Goal: Transaction & Acquisition: Purchase product/service

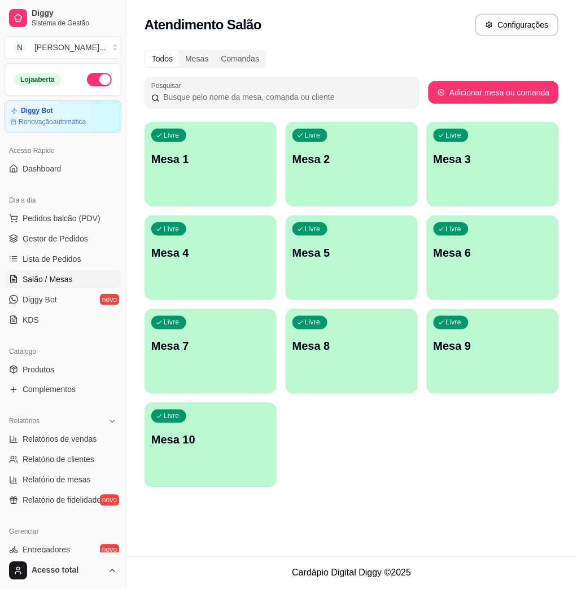
scroll to position [72, 0]
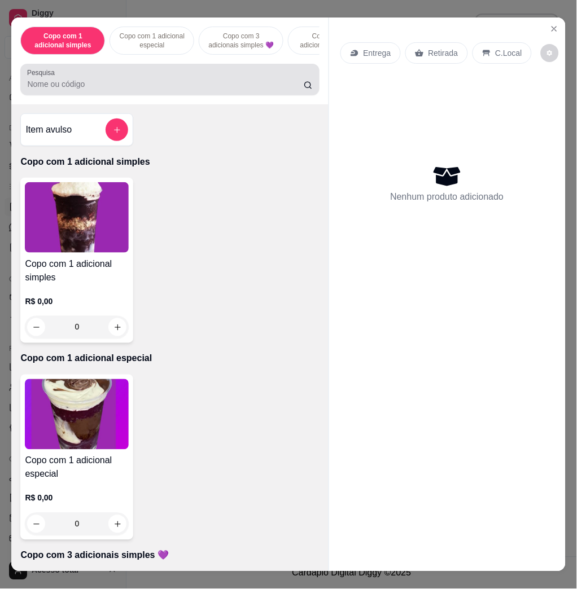
click at [174, 86] on input "Pesquisa" at bounding box center [165, 83] width 277 height 11
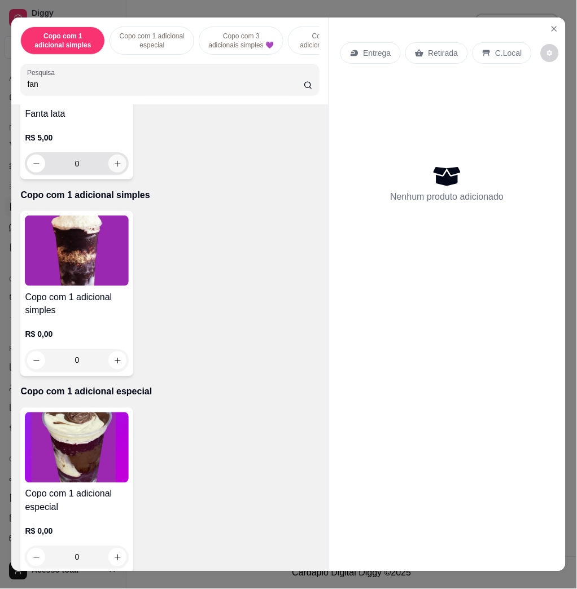
scroll to position [0, 0]
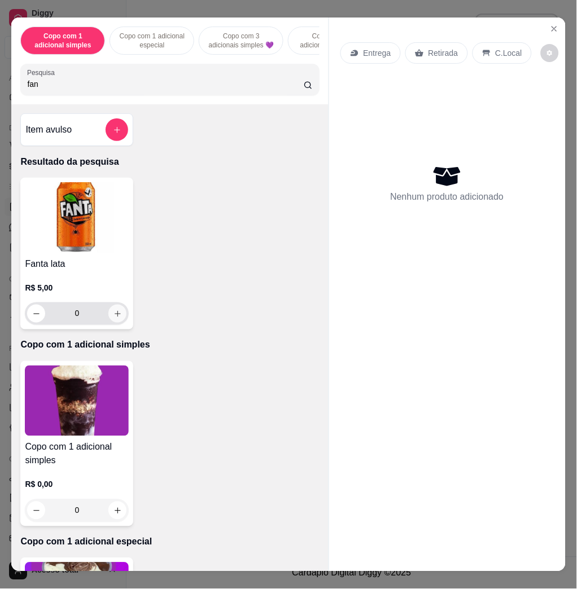
type input "fan"
click at [112, 312] on button "increase-product-quantity" at bounding box center [117, 313] width 17 height 17
type input "1"
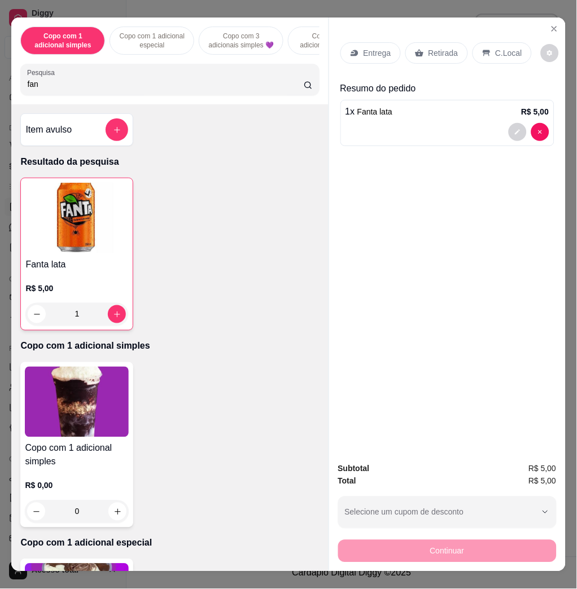
click at [486, 52] on div "C.Local" at bounding box center [501, 52] width 59 height 21
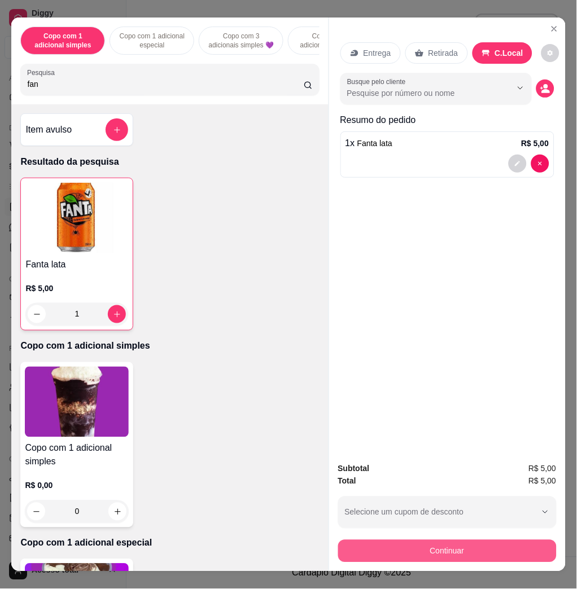
click at [495, 547] on button "Continuar" at bounding box center [447, 551] width 218 height 23
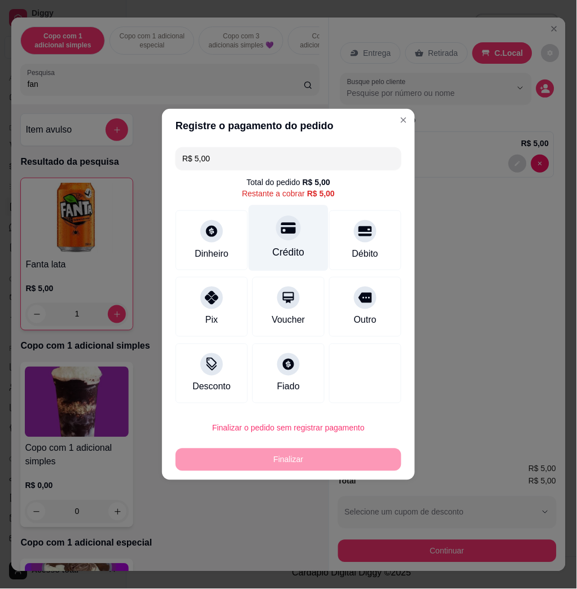
click at [292, 245] on div "Crédito" at bounding box center [289, 238] width 80 height 66
type input "R$ 0,00"
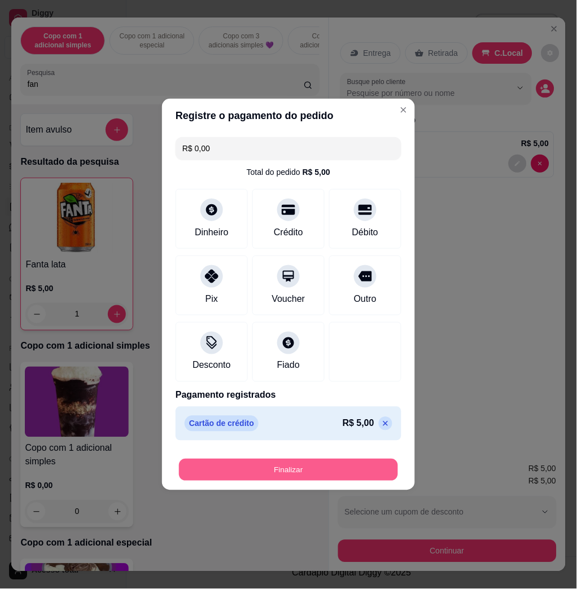
click at [358, 468] on button "Finalizar" at bounding box center [288, 470] width 219 height 22
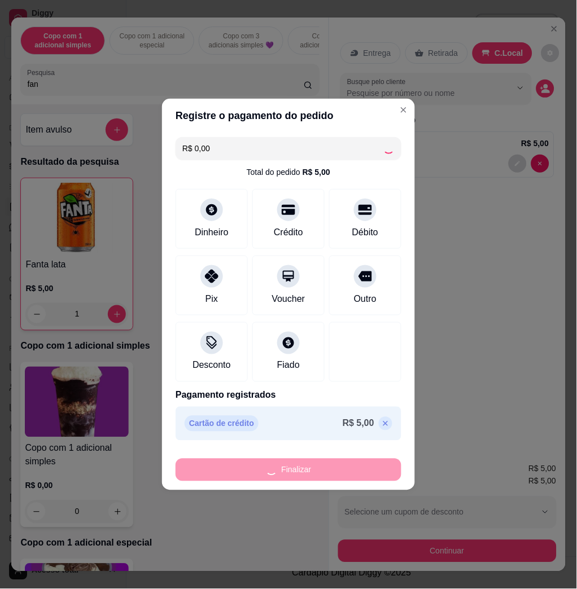
type input "0"
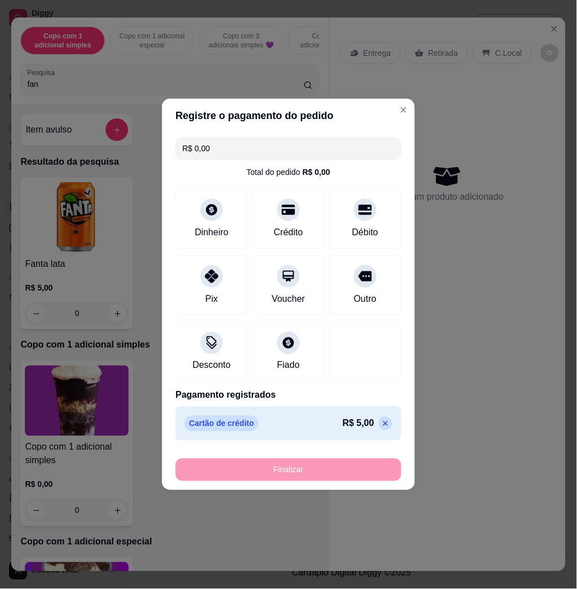
type input "-R$ 5,00"
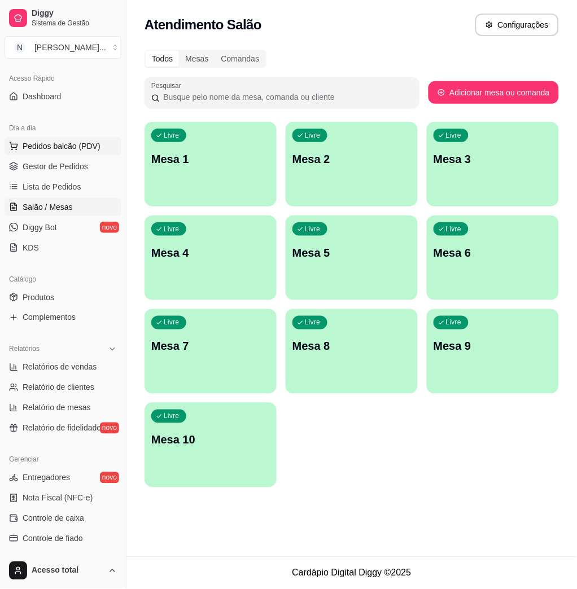
click at [50, 146] on span "Pedidos balcão (PDV)" at bounding box center [62, 146] width 78 height 11
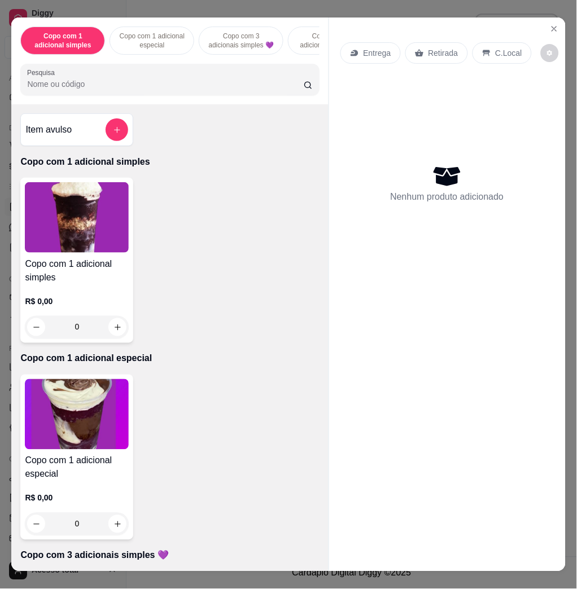
scroll to position [452, 0]
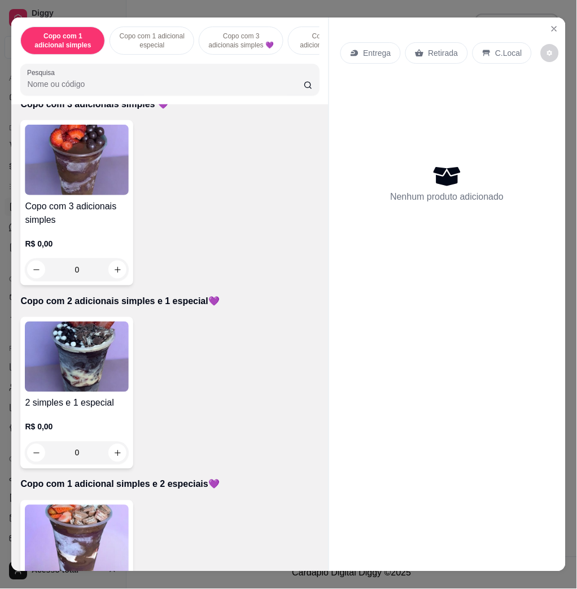
click at [90, 531] on img at bounding box center [77, 540] width 104 height 71
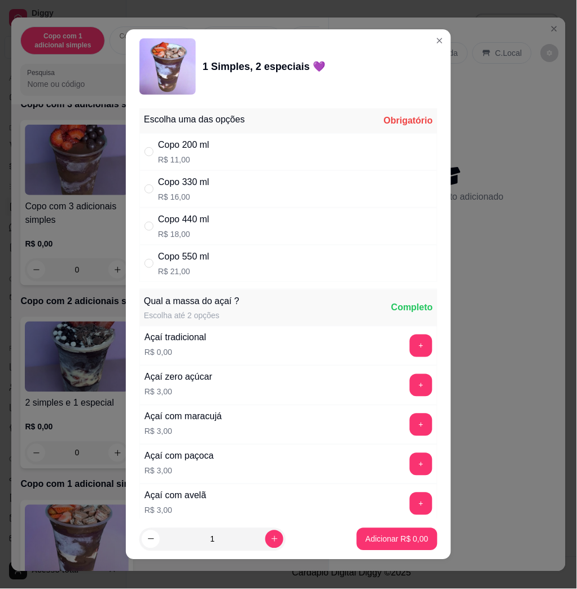
click at [289, 262] on div "Copo 550 ml R$ 21,00" at bounding box center [288, 263] width 298 height 37
radio input "true"
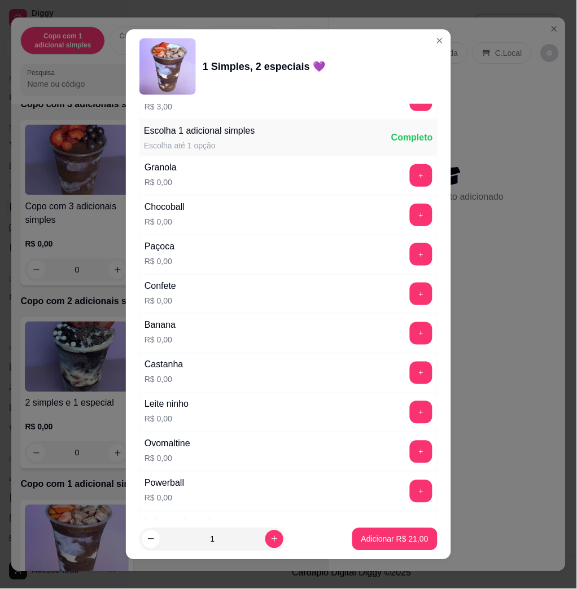
scroll to position [903, 0]
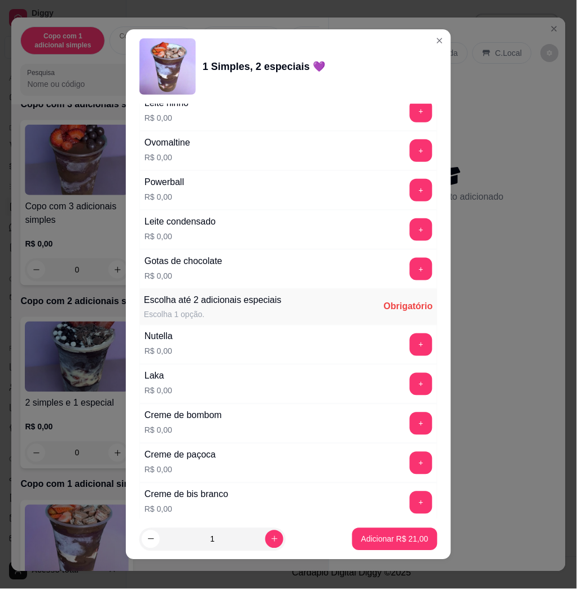
click at [410, 388] on button "+" at bounding box center [421, 384] width 23 height 23
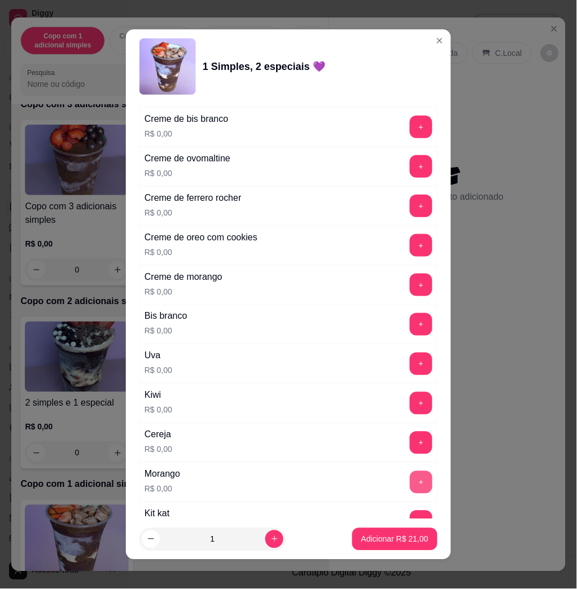
click at [410, 487] on button "+" at bounding box center [421, 482] width 23 height 23
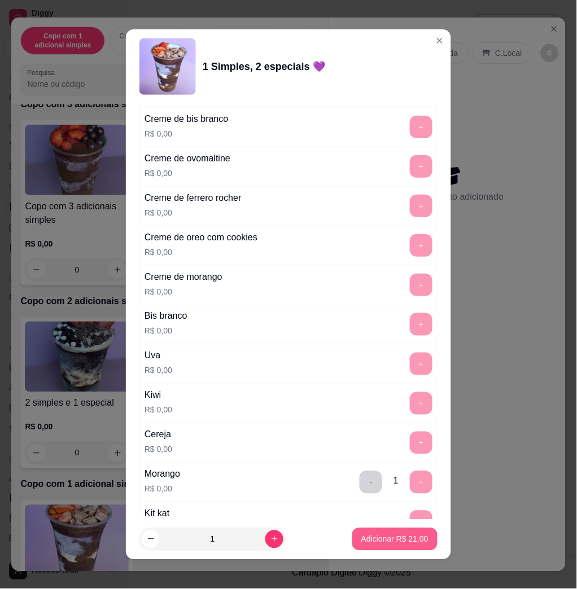
click at [408, 542] on p "Adicionar R$ 21,00" at bounding box center [394, 539] width 67 height 11
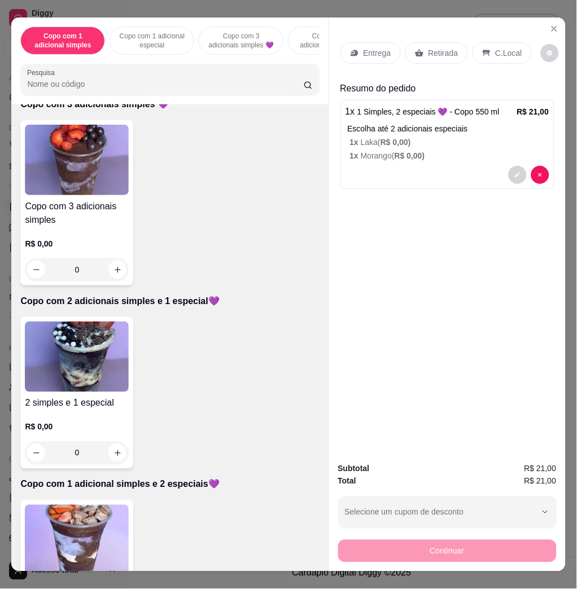
click at [376, 52] on p "Entrega" at bounding box center [377, 52] width 28 height 11
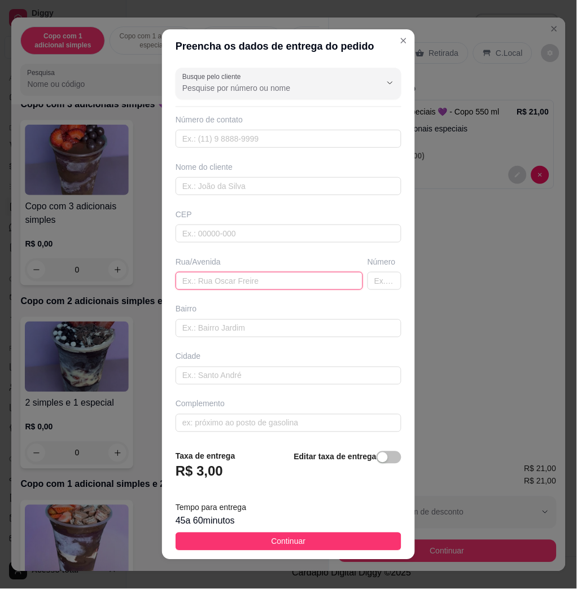
click at [253, 278] on input "text" at bounding box center [269, 281] width 187 height 18
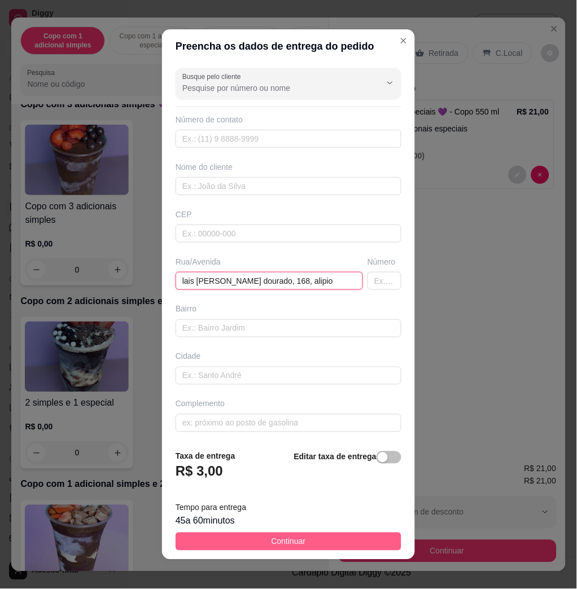
type input "lais [PERSON_NAME] dourado, 168, alipio"
click at [346, 547] on button "Continuar" at bounding box center [289, 542] width 226 height 18
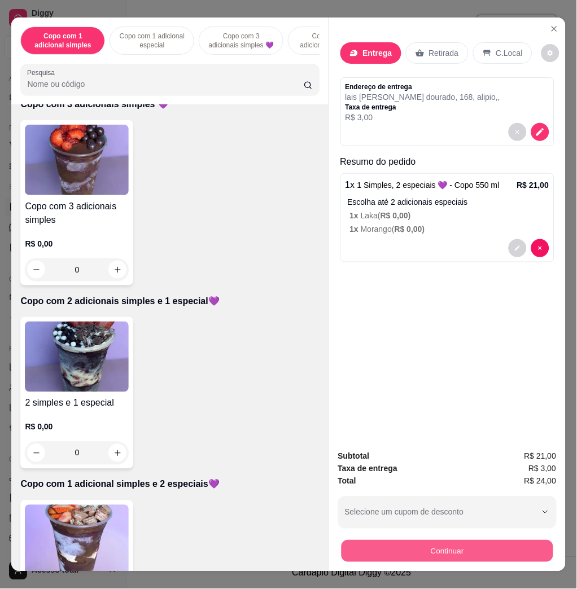
click at [466, 549] on button "Continuar" at bounding box center [447, 551] width 212 height 22
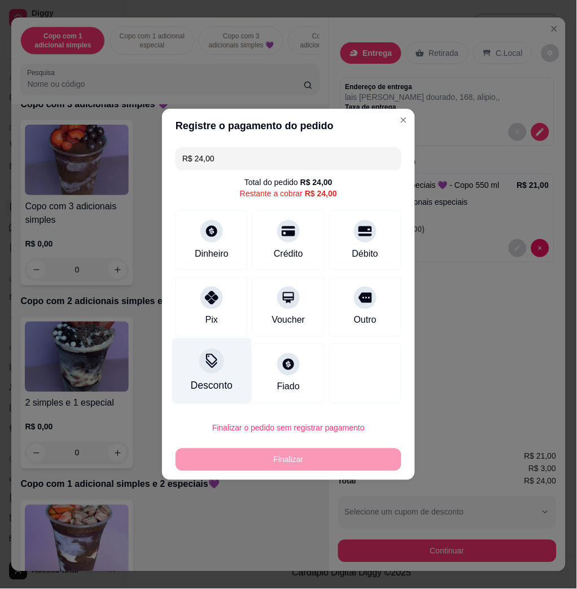
click at [214, 355] on div at bounding box center [211, 361] width 25 height 25
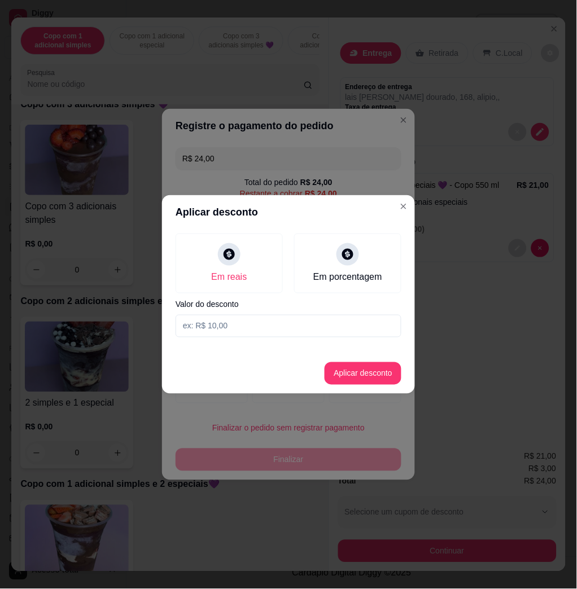
click at [231, 323] on input at bounding box center [289, 326] width 226 height 23
type input "1,01"
click at [375, 375] on button "Aplicar desconto" at bounding box center [363, 373] width 77 height 23
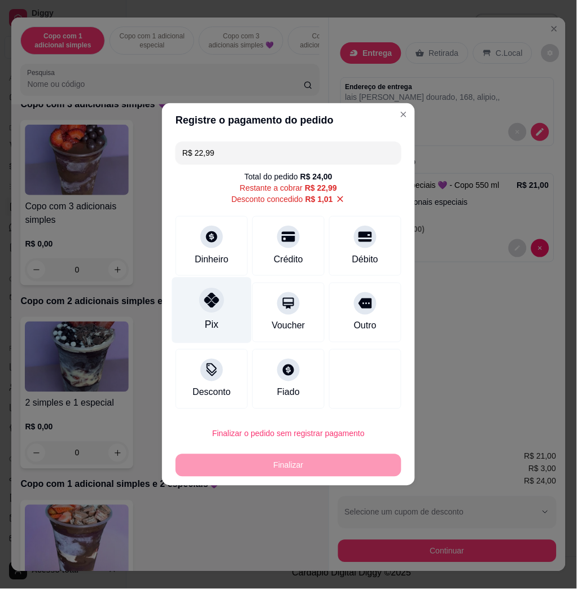
click at [221, 323] on div "Pix" at bounding box center [212, 311] width 80 height 66
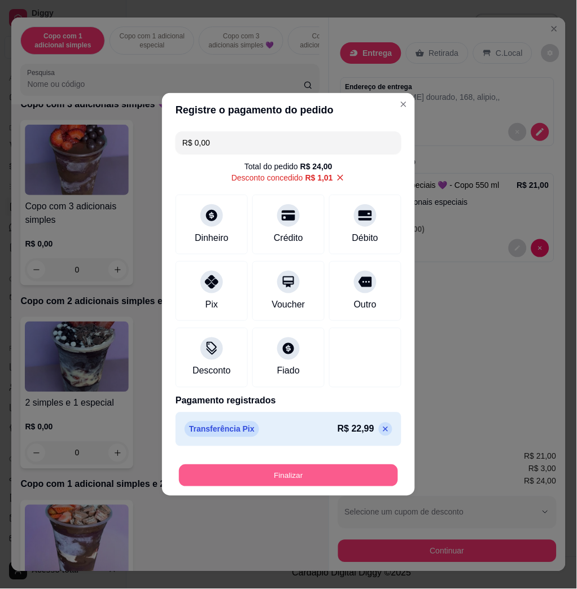
click at [313, 475] on button "Finalizar" at bounding box center [288, 476] width 219 height 22
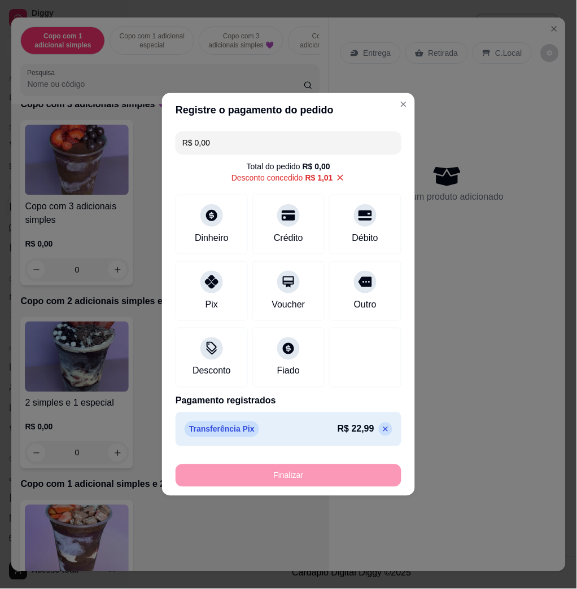
type input "-R$ 24,00"
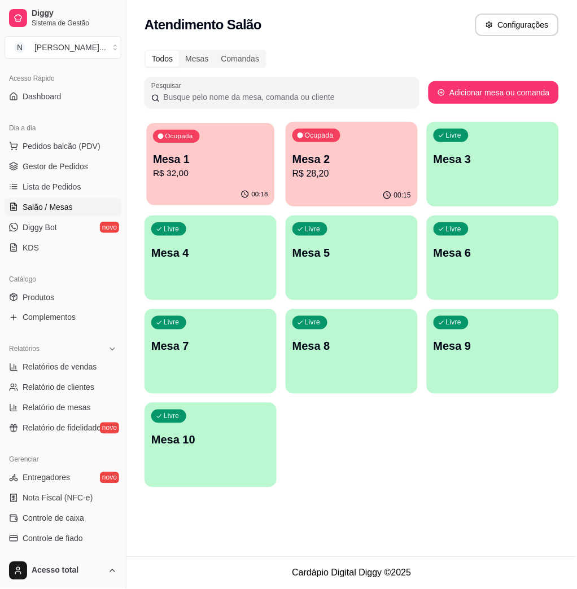
click at [196, 172] on p "R$ 32,00" at bounding box center [210, 173] width 115 height 13
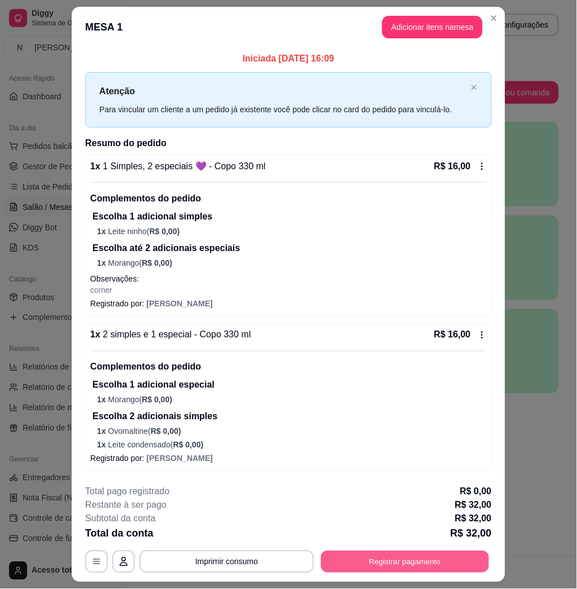
click at [374, 566] on button "Registrar pagamento" at bounding box center [405, 562] width 168 height 22
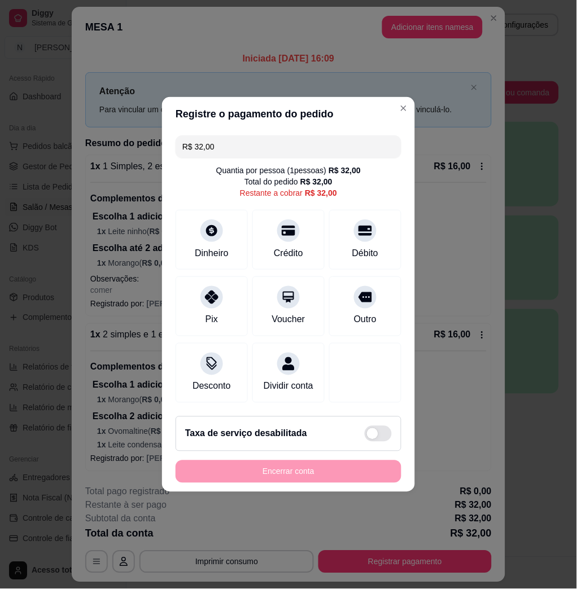
click at [244, 138] on input "R$ 32,00" at bounding box center [288, 146] width 212 height 23
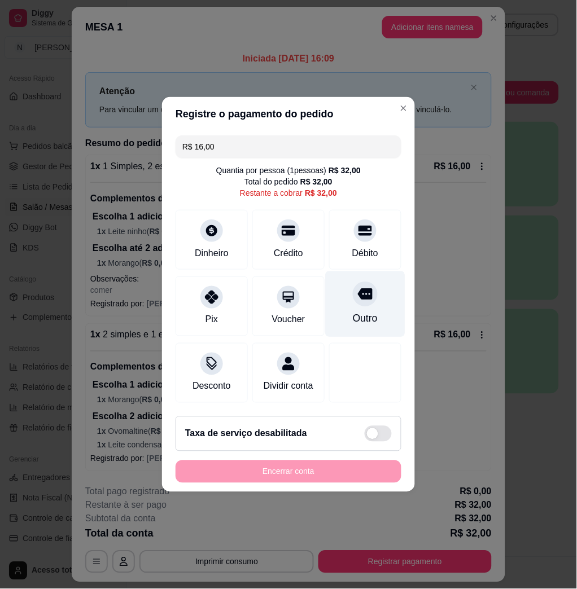
type input "R$ 16,00"
click at [362, 301] on div "Outro" at bounding box center [366, 304] width 80 height 66
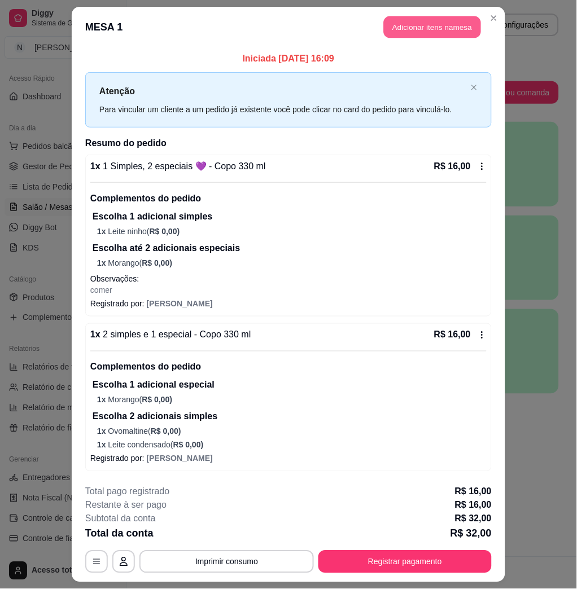
click at [414, 28] on button "Adicionar itens na mesa" at bounding box center [432, 27] width 97 height 22
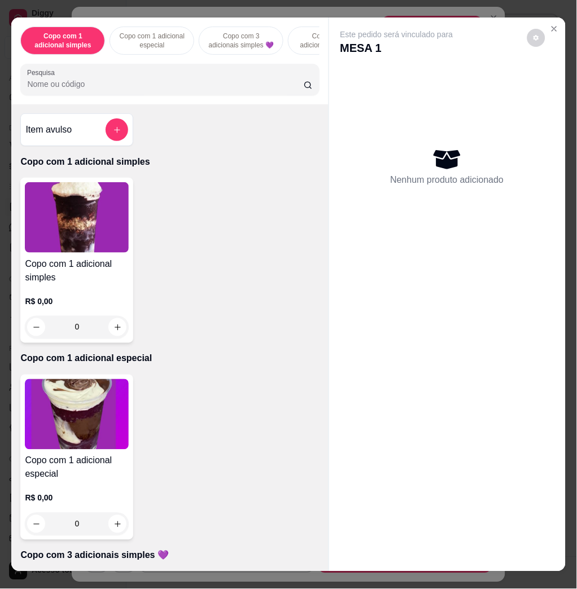
click at [175, 89] on input "Pesquisa" at bounding box center [165, 83] width 277 height 11
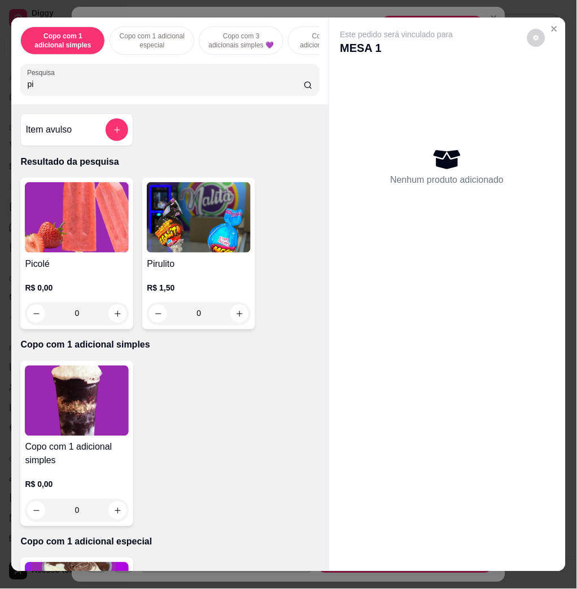
type input "pi"
click at [50, 241] on img at bounding box center [77, 217] width 104 height 71
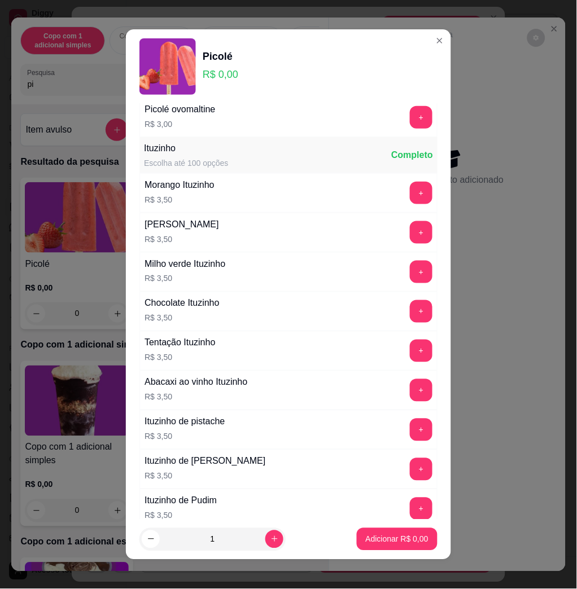
scroll to position [978, 0]
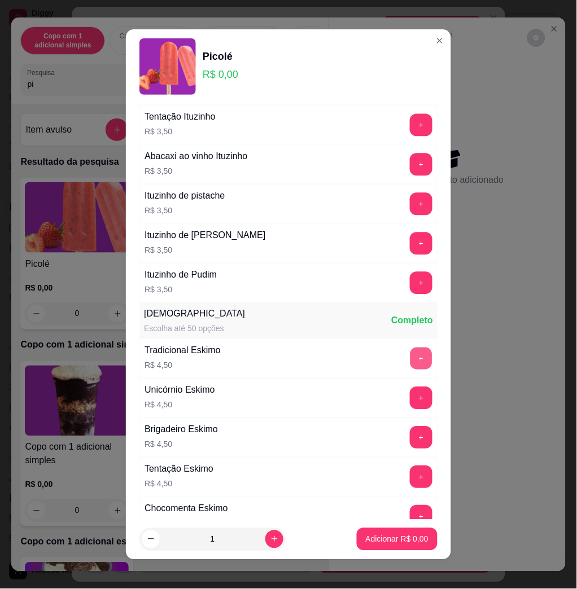
click at [410, 362] on button "+" at bounding box center [421, 359] width 22 height 22
click at [409, 537] on p "Adicionar R$ 4,50" at bounding box center [397, 539] width 63 height 11
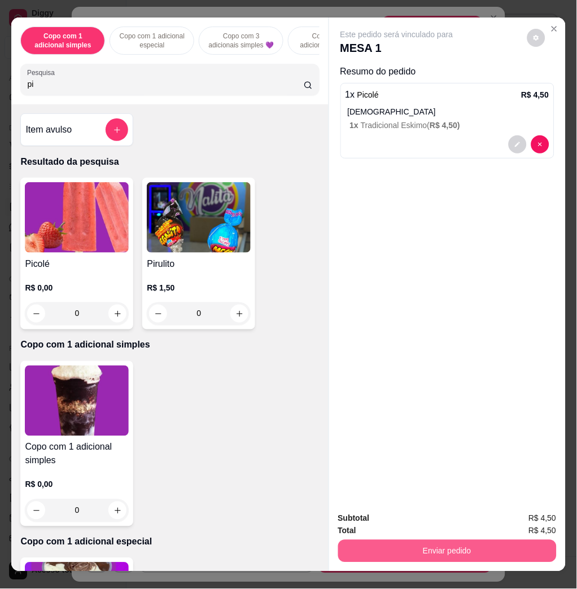
click at [465, 550] on button "Enviar pedido" at bounding box center [447, 551] width 218 height 23
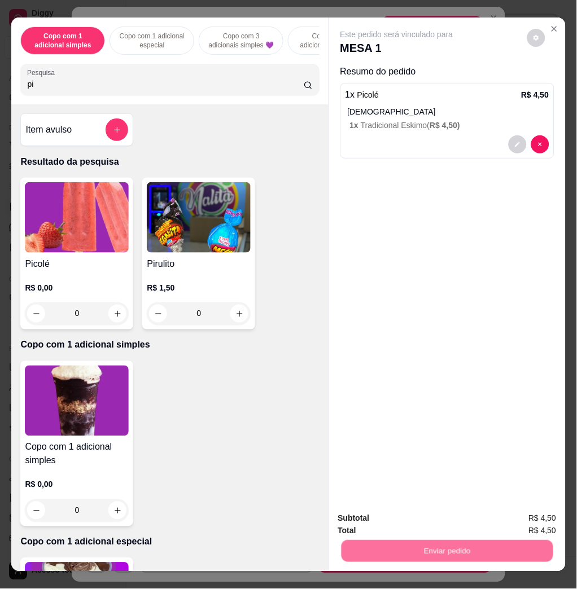
click at [436, 518] on button "Não registrar e enviar pedido" at bounding box center [408, 517] width 117 height 21
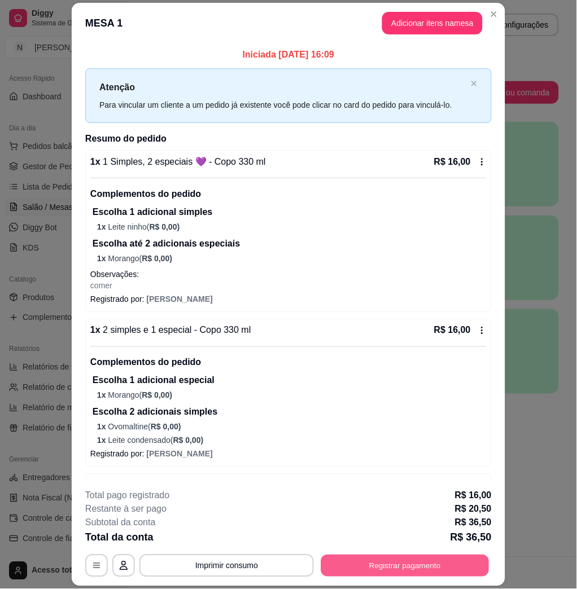
click at [394, 565] on button "Registrar pagamento" at bounding box center [405, 566] width 168 height 22
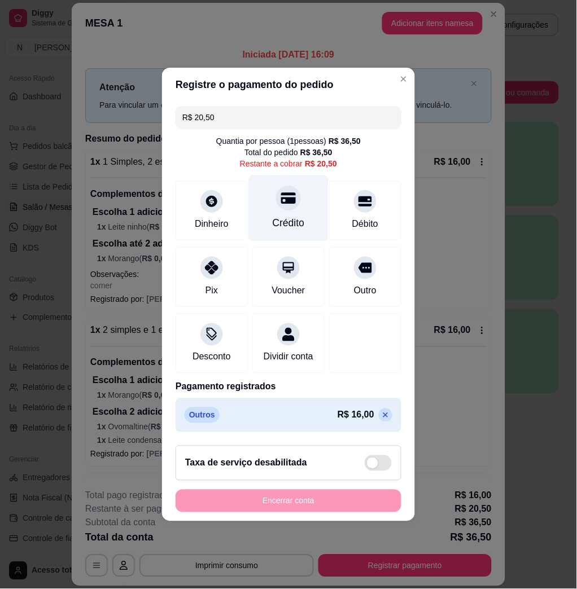
click at [266, 195] on div "Crédito" at bounding box center [289, 209] width 80 height 66
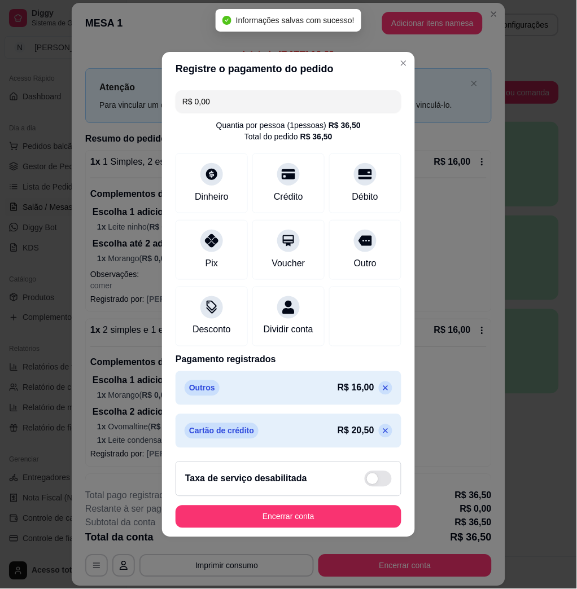
type input "R$ 0,00"
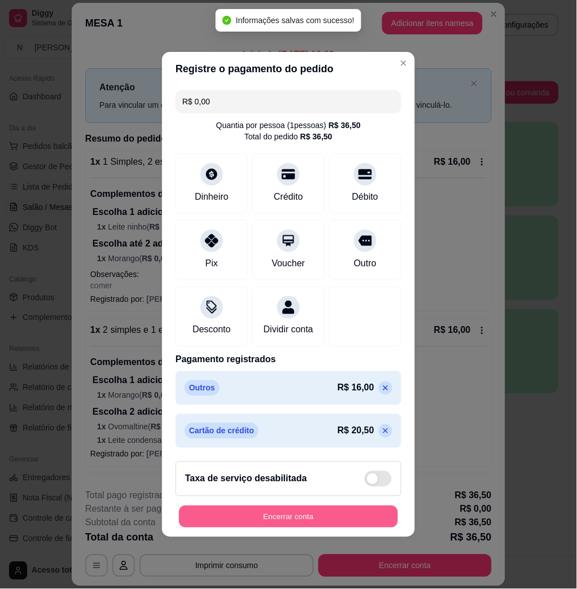
click at [299, 520] on button "Encerrar conta" at bounding box center [288, 517] width 219 height 22
